Goal: Task Accomplishment & Management: Manage account settings

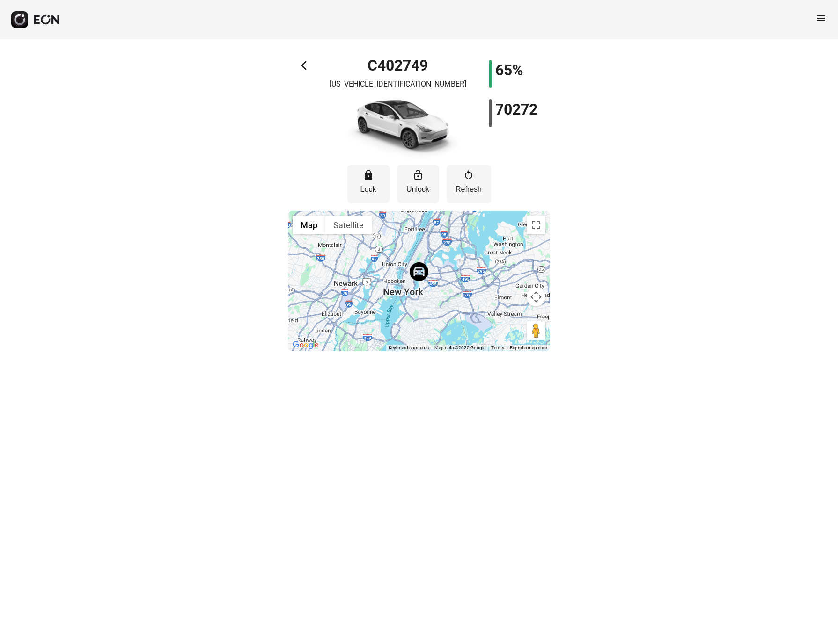
click at [306, 69] on span "arrow_back_ios" at bounding box center [306, 65] width 11 height 11
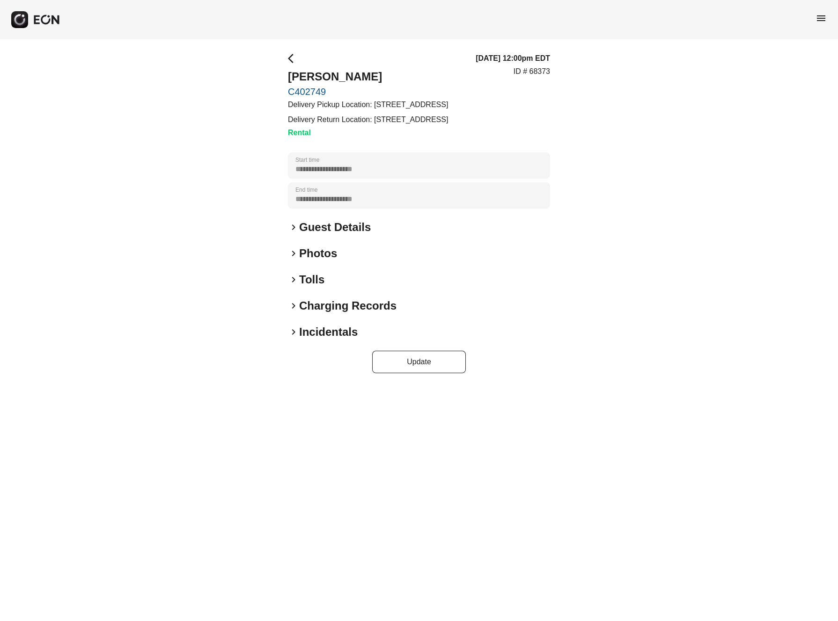
click at [292, 280] on span "keyboard_arrow_right" at bounding box center [293, 279] width 11 height 11
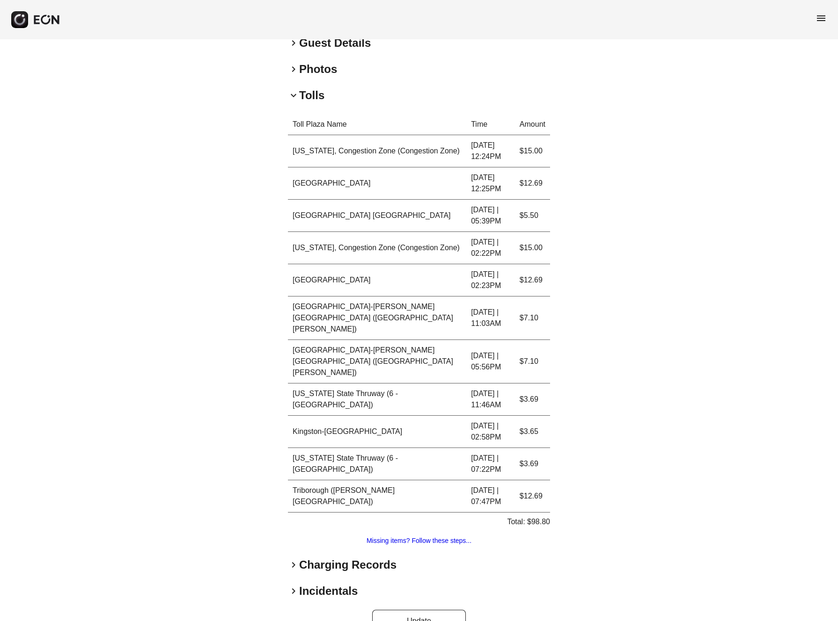
scroll to position [187, 0]
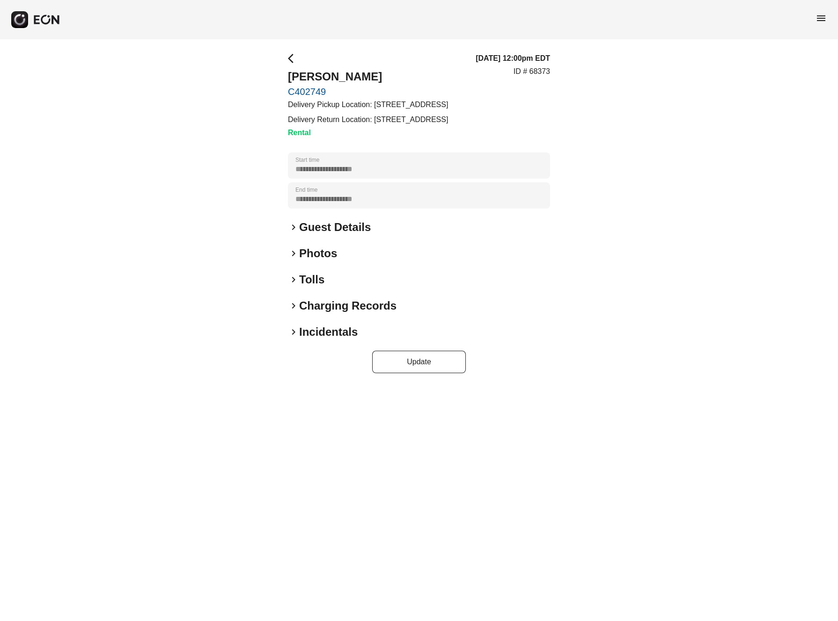
click at [293, 278] on span "keyboard_arrow_right" at bounding box center [293, 279] width 11 height 11
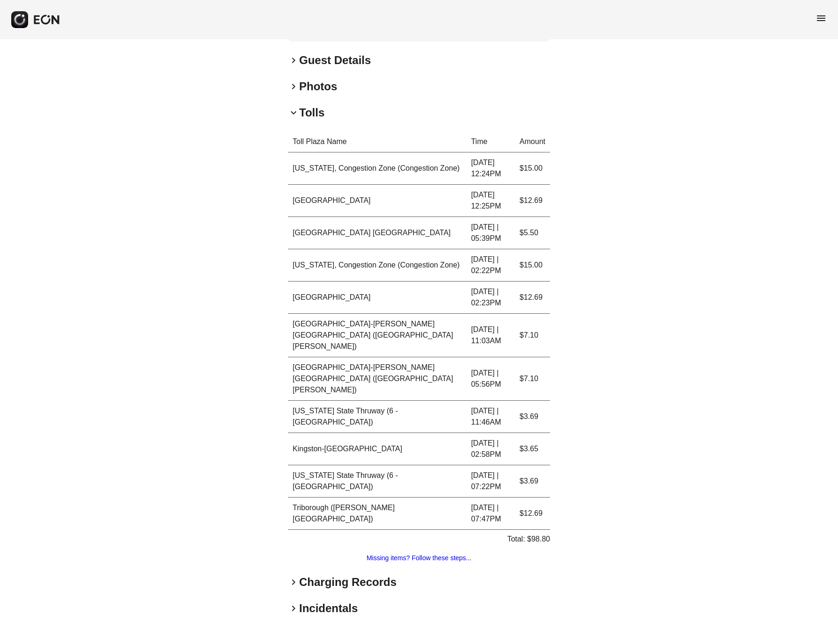
scroll to position [187, 0]
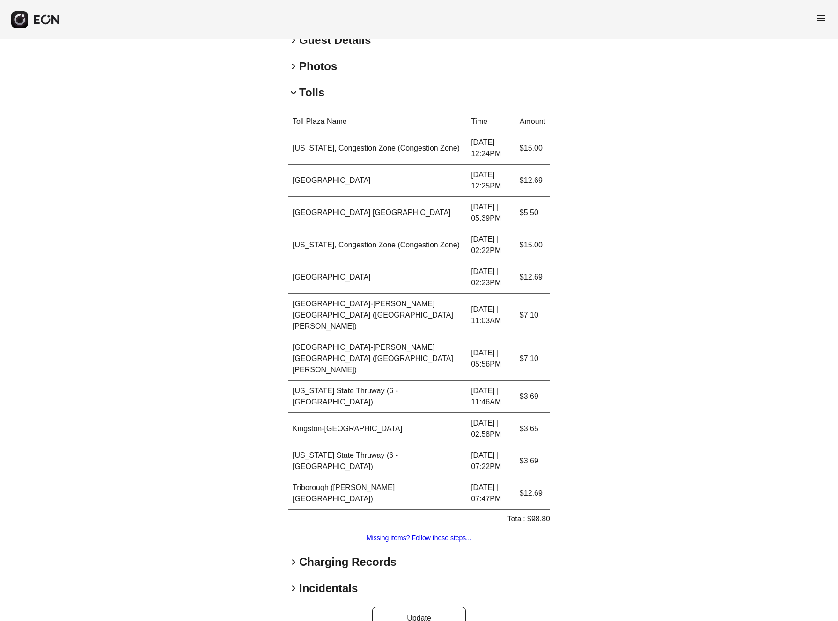
click at [358, 478] on td "Triborough ([PERSON_NAME][GEOGRAPHIC_DATA])" at bounding box center [377, 494] width 178 height 32
